Goal: Navigation & Orientation: Understand site structure

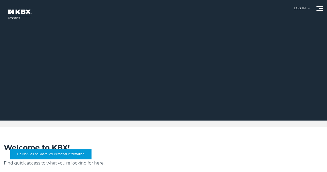
click at [0, 0] on link "About Us" at bounding box center [0, 0] width 0 height 0
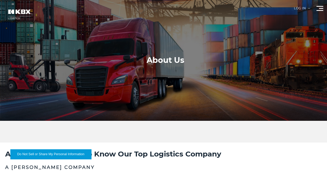
click at [0, 0] on link "Our Solutions" at bounding box center [0, 0] width 0 height 0
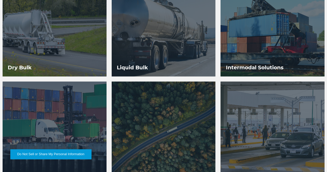
scroll to position [429, 0]
